Goal: Find specific page/section: Find specific page/section

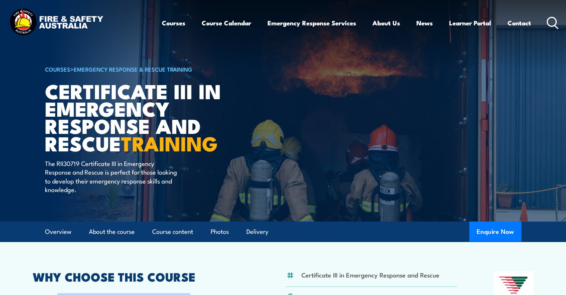
drag, startPoint x: 73, startPoint y: 18, endPoint x: 82, endPoint y: 17, distance: 8.9
click at [73, 18] on img at bounding box center [56, 23] width 98 height 32
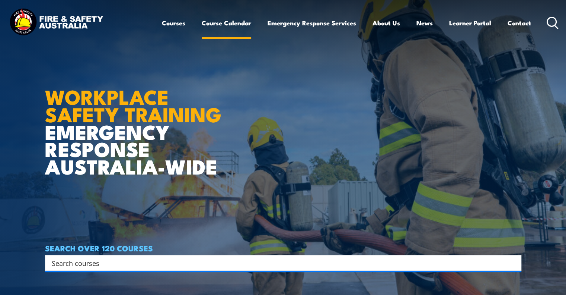
click at [235, 24] on link "Course Calendar" at bounding box center [227, 23] width 50 height 20
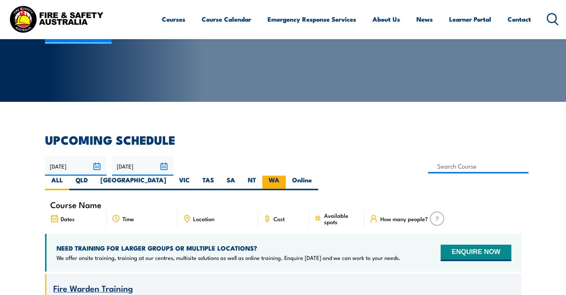
click at [286, 175] on label "WA" at bounding box center [273, 182] width 23 height 15
click at [284, 175] on input "WA" at bounding box center [282, 177] width 5 height 5
radio input "true"
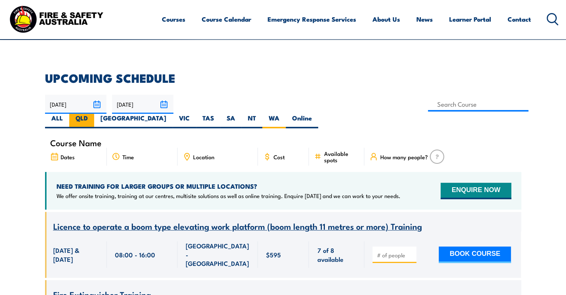
scroll to position [171, 0]
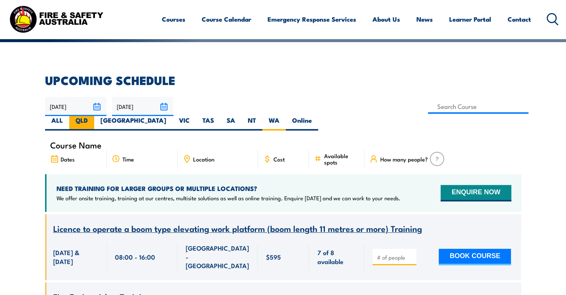
click at [94, 116] on label "QLD" at bounding box center [81, 123] width 25 height 15
click at [93, 116] on input "QLD" at bounding box center [90, 118] width 5 height 5
radio input "true"
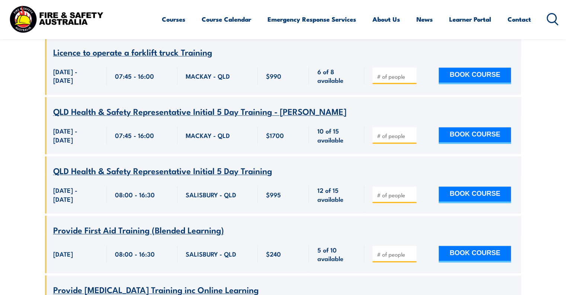
scroll to position [1065, 0]
